Goal: Submit feedback/report problem

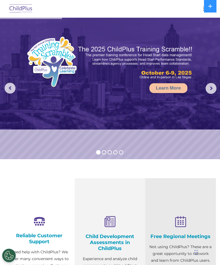
select select "MEDIUM"
click at [22, 12] on img at bounding box center [21, 8] width 26 height 13
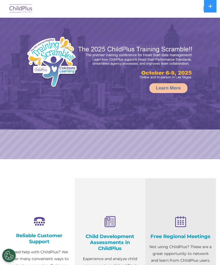
select select "MEDIUM"
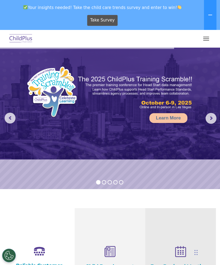
click at [18, 42] on img at bounding box center [21, 38] width 26 height 13
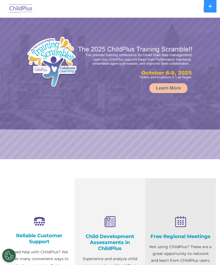
select select "MEDIUM"
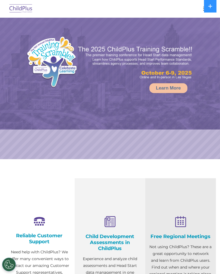
select select "MEDIUM"
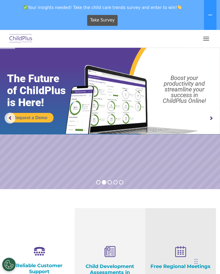
click at [205, 42] on button "button" at bounding box center [206, 38] width 11 height 9
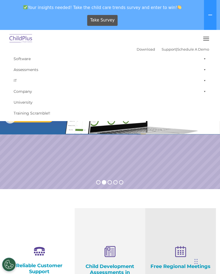
click at [20, 20] on div "Take Survey" at bounding box center [102, 20] width 201 height 15
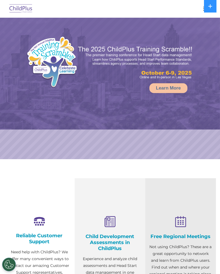
select select "MEDIUM"
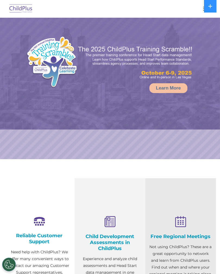
select select "MEDIUM"
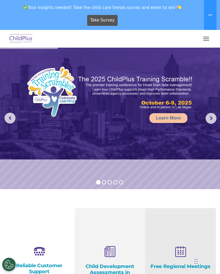
click at [142, 3] on span "Your insights needed! Take the child care trends survey and enter to win!" at bounding box center [102, 7] width 201 height 11
click at [204, 39] on button "button" at bounding box center [206, 38] width 11 height 9
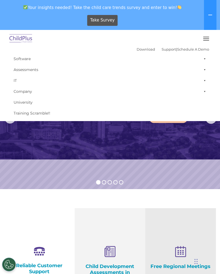
select select "MEDIUM"
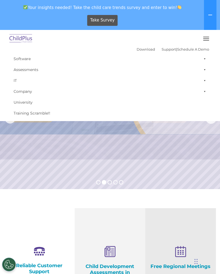
click at [208, 38] on span "button" at bounding box center [206, 38] width 6 height 1
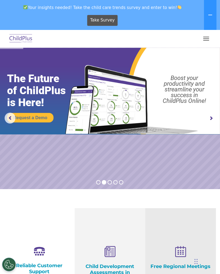
click at [206, 41] on button "button" at bounding box center [206, 38] width 11 height 9
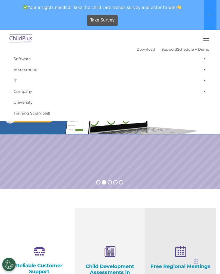
click at [205, 16] on button at bounding box center [210, 15] width 13 height 30
